Goal: Find specific page/section: Find specific page/section

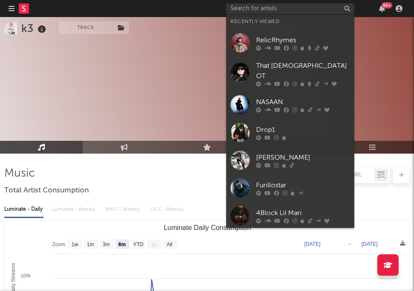
select select "6m"
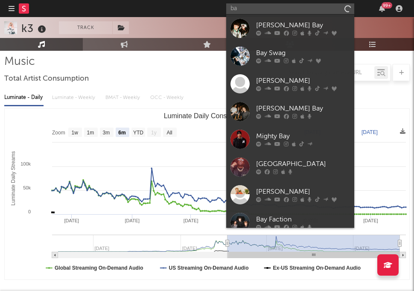
type input "b"
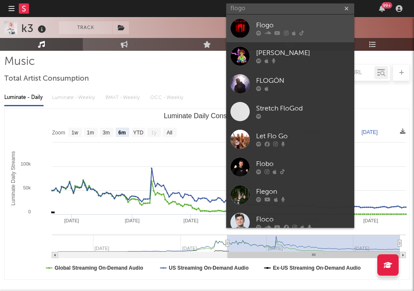
type input "flogo"
click at [239, 26] on div at bounding box center [239, 28] width 19 height 19
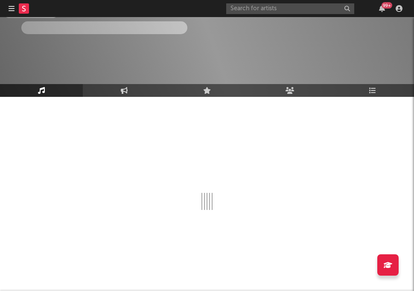
scroll to position [112, 0]
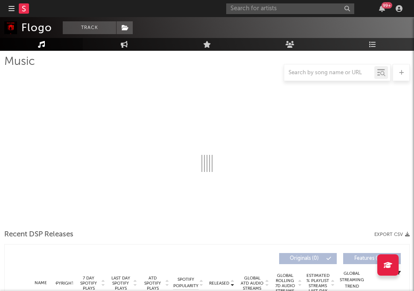
select select "1w"
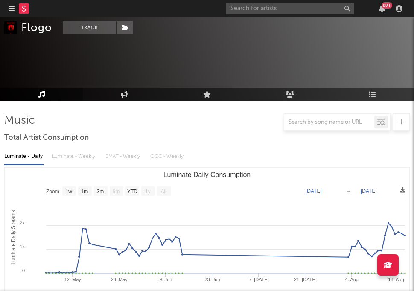
scroll to position [44, 0]
